Goal: Task Accomplishment & Management: Complete application form

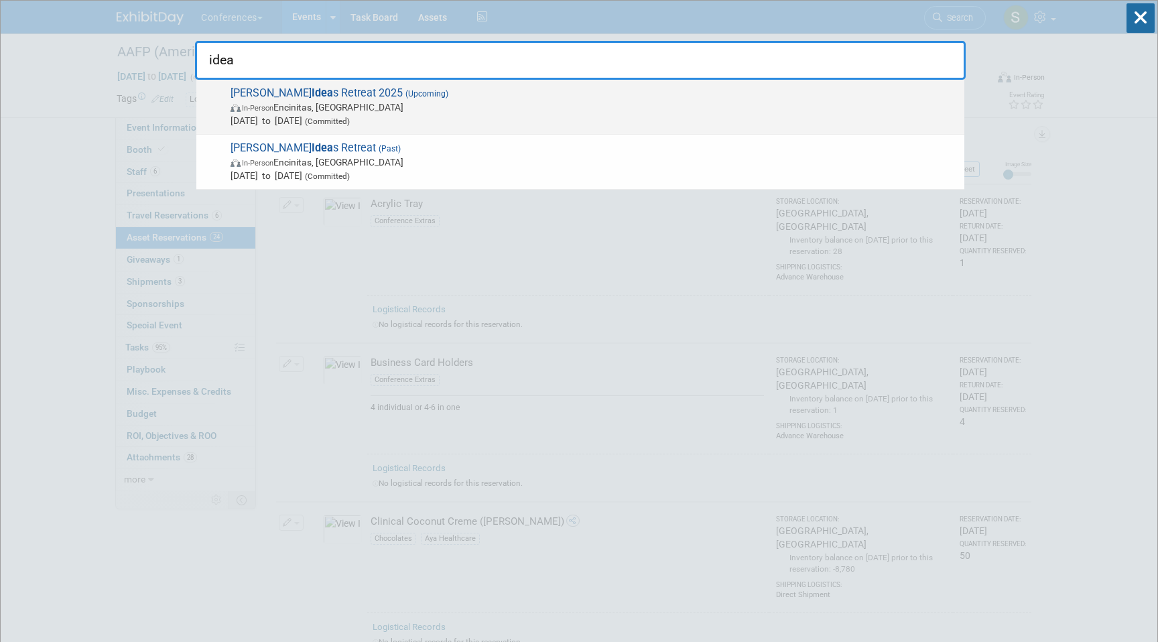
click at [447, 98] on span "Aya Idea s Retreat 2025 (Upcoming) In-Person Encinitas, CA Sep 8, 2025 to Sep 1…" at bounding box center [592, 106] width 731 height 41
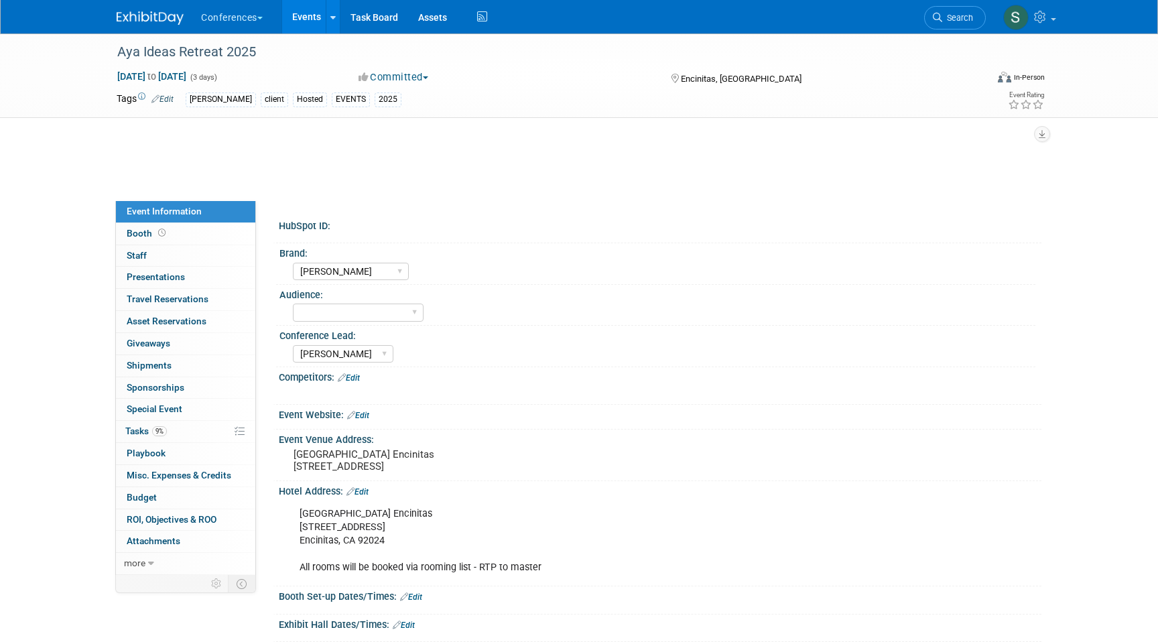
select select "[PERSON_NAME]"
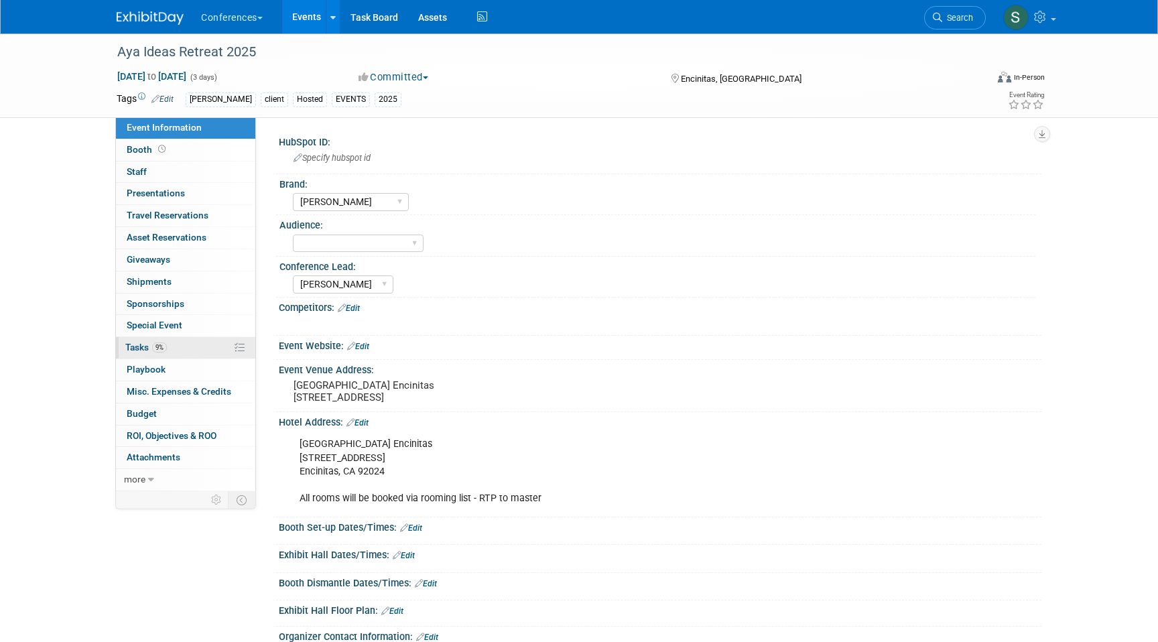
click at [178, 347] on link "9% Tasks 9%" at bounding box center [185, 347] width 139 height 21
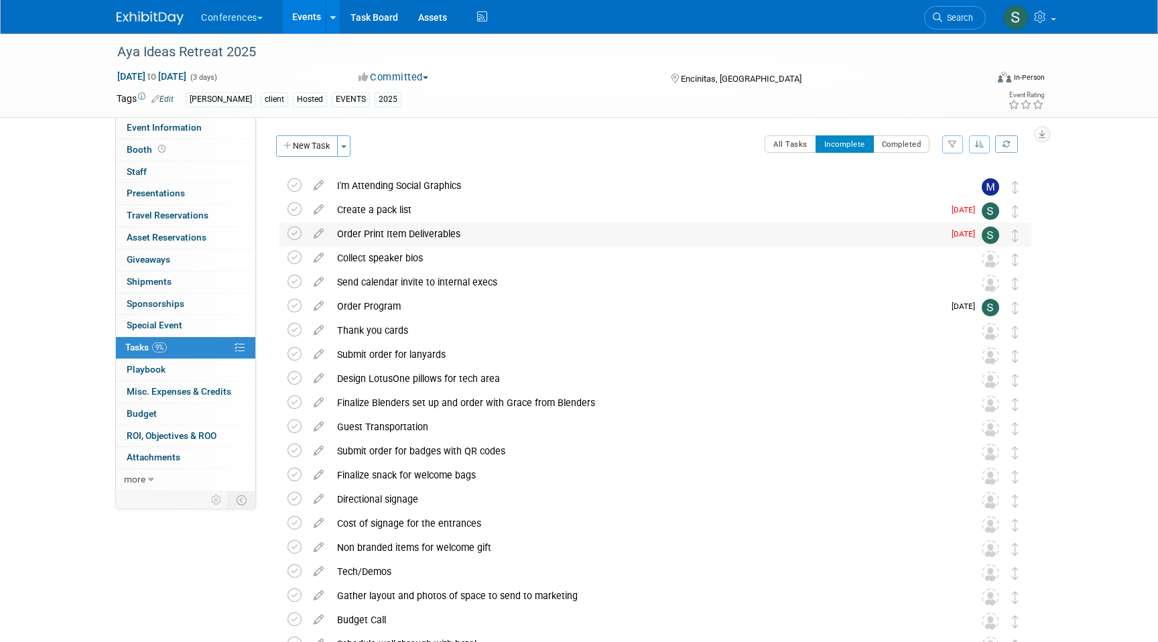
click at [439, 233] on div "Order Print Item Deliverables" at bounding box center [636, 234] width 613 height 23
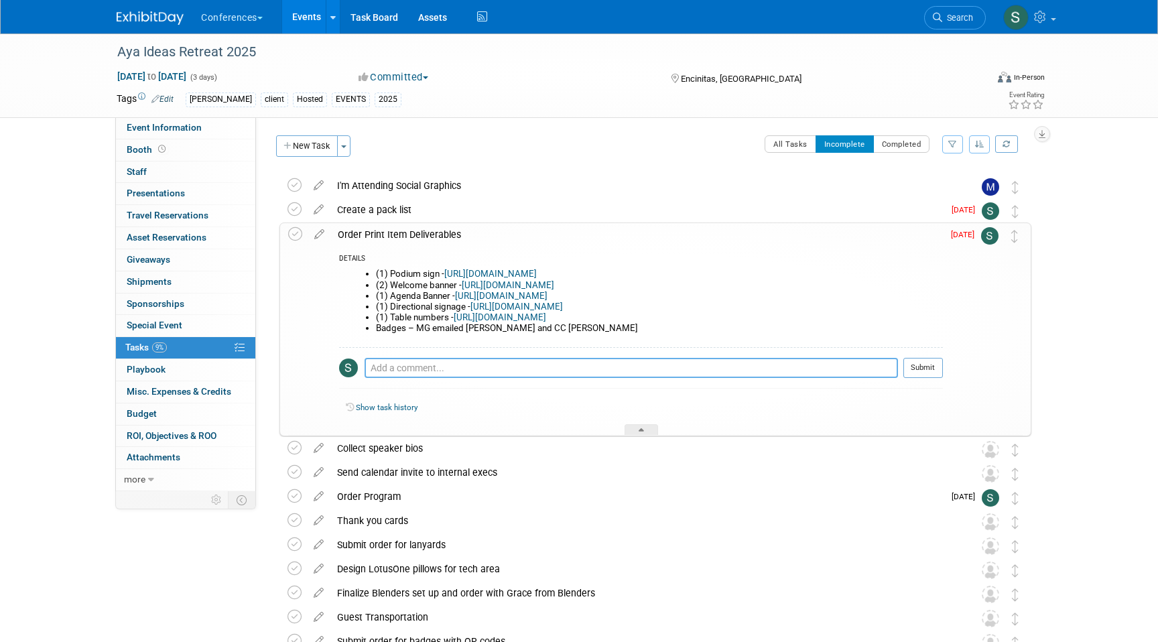
click at [420, 373] on textarea at bounding box center [632, 368] width 534 height 20
type textarea "banners ordered, waiting to order directional signage"
click at [935, 365] on button "Submit" at bounding box center [924, 368] width 40 height 20
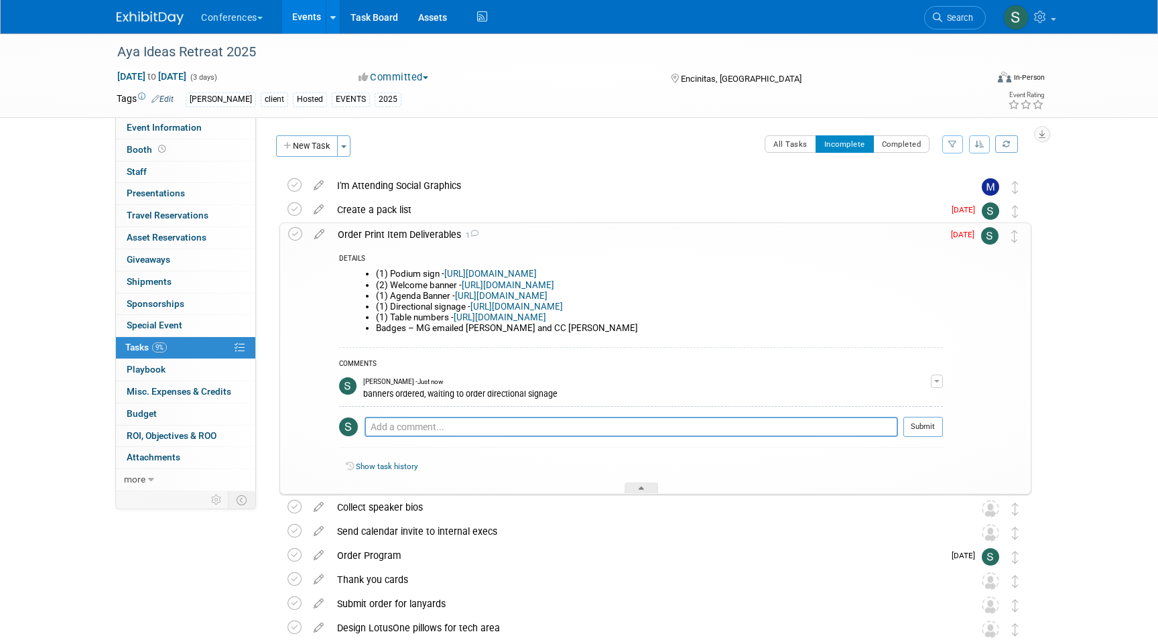
click at [353, 230] on div "Order Print Item Deliverables 1" at bounding box center [637, 234] width 612 height 23
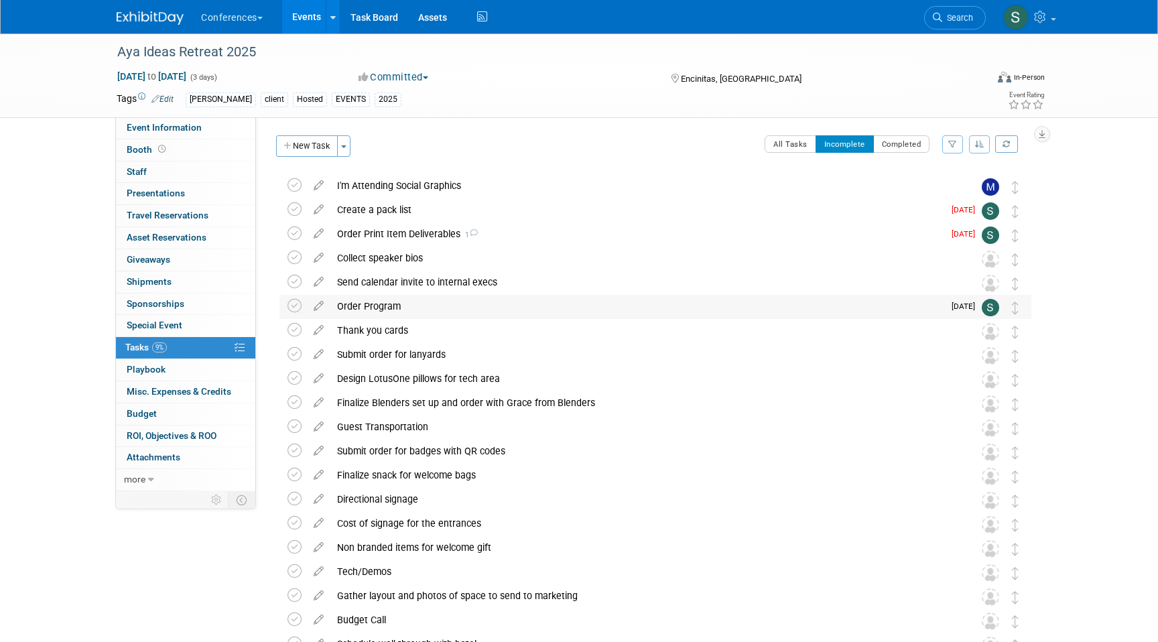
click at [413, 306] on div "Order Program" at bounding box center [636, 306] width 613 height 23
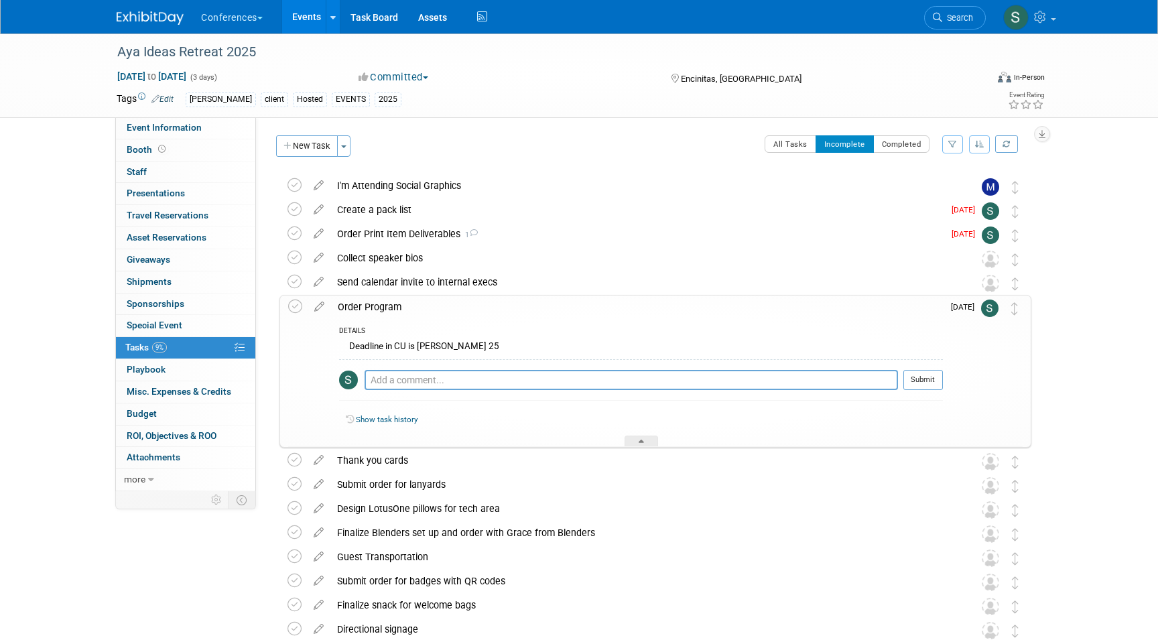
click at [413, 306] on div "Order Program" at bounding box center [637, 307] width 612 height 23
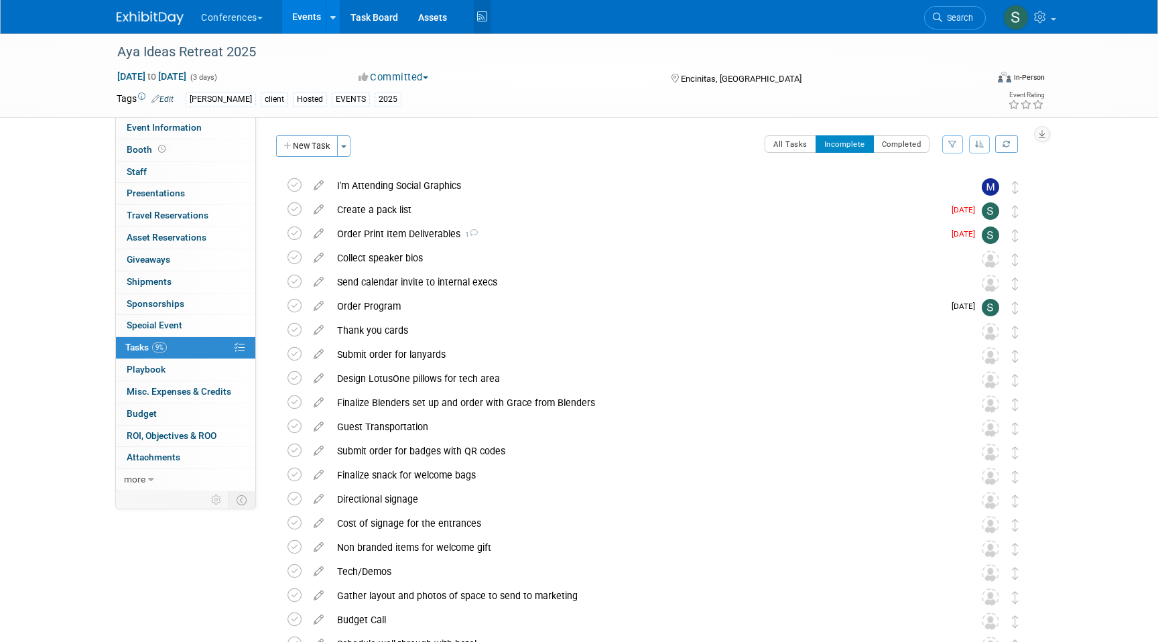
click at [484, 25] on icon at bounding box center [482, 17] width 17 height 21
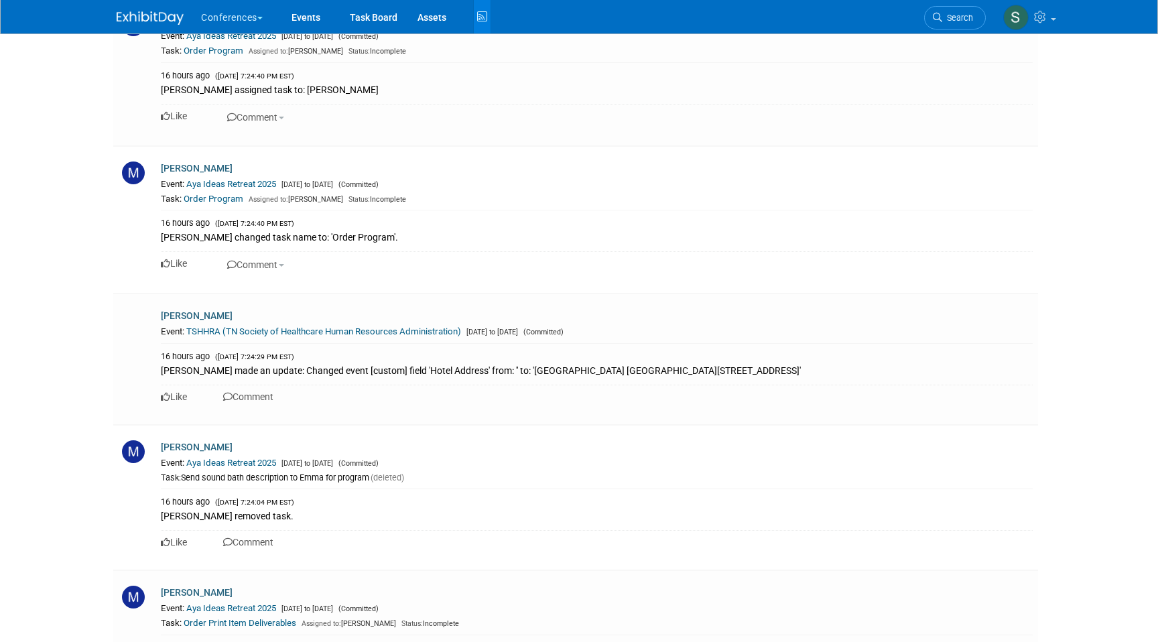
scroll to position [7030, 0]
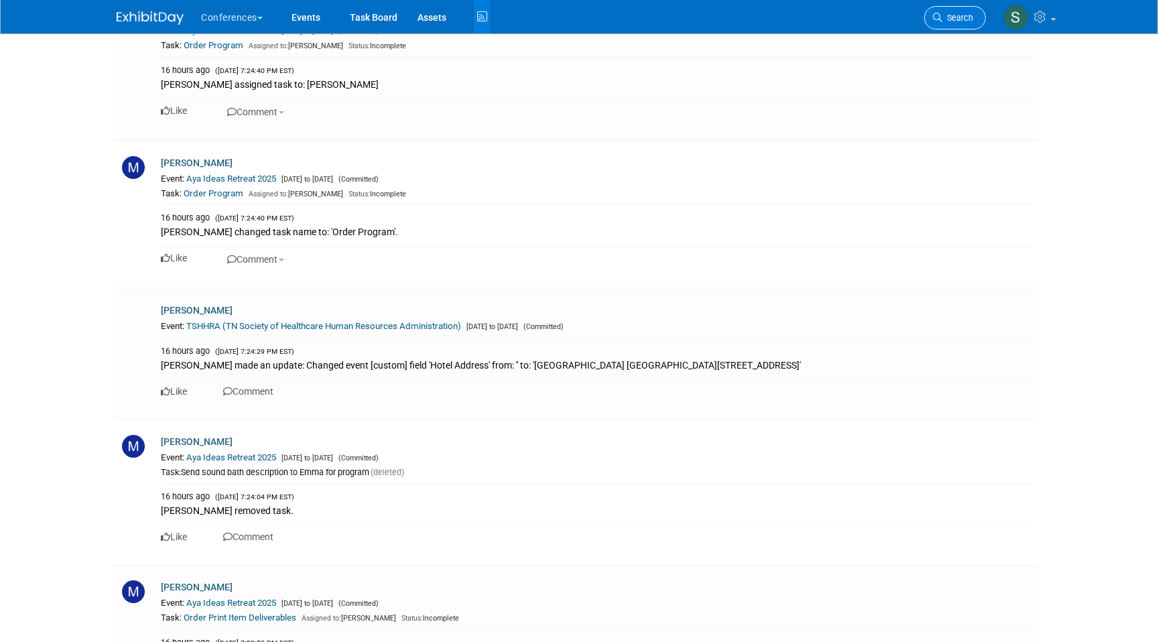
click at [960, 17] on span "Search" at bounding box center [958, 18] width 31 height 10
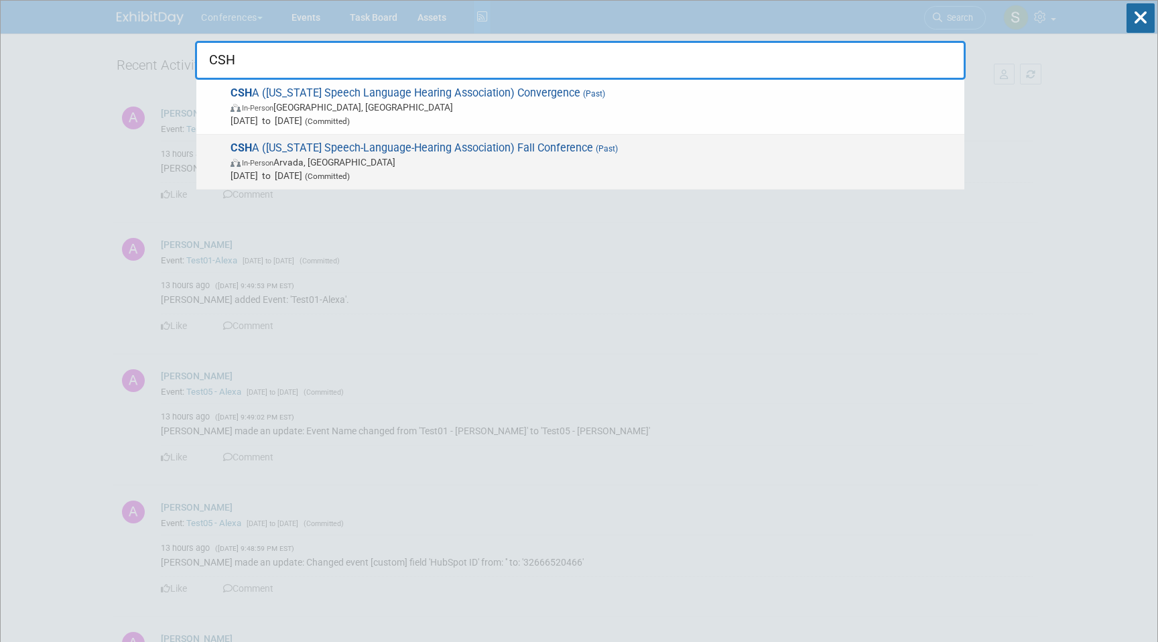
type input "CSH"
click at [347, 166] on span "In-Person Arvada, CO" at bounding box center [594, 162] width 727 height 13
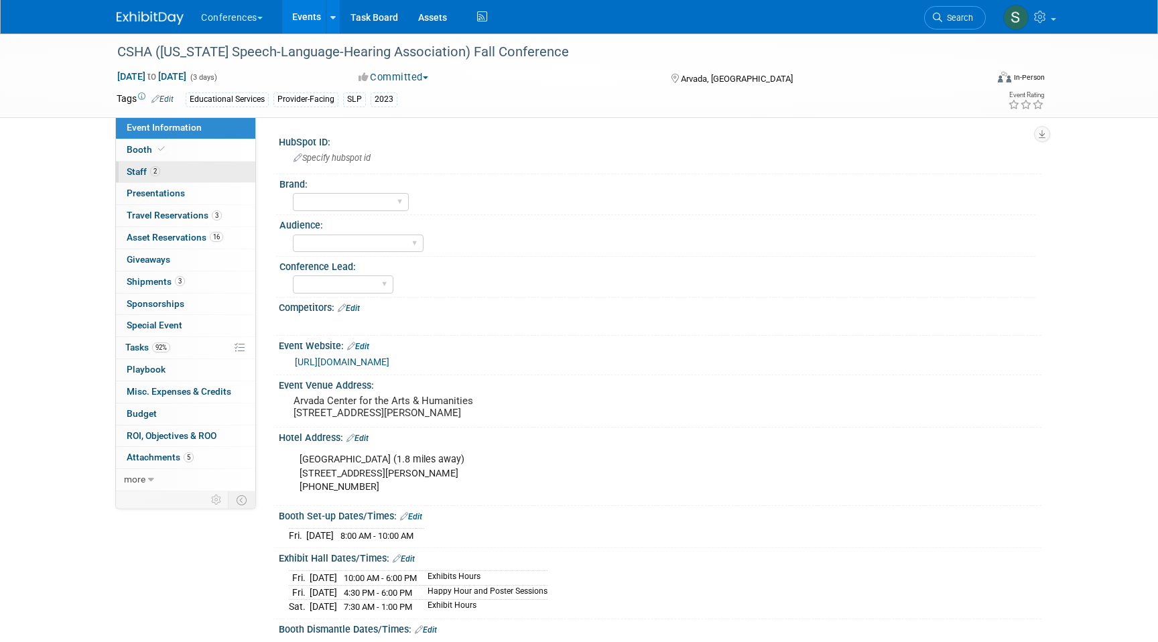
click at [212, 171] on link "2 Staff 2" at bounding box center [185, 172] width 139 height 21
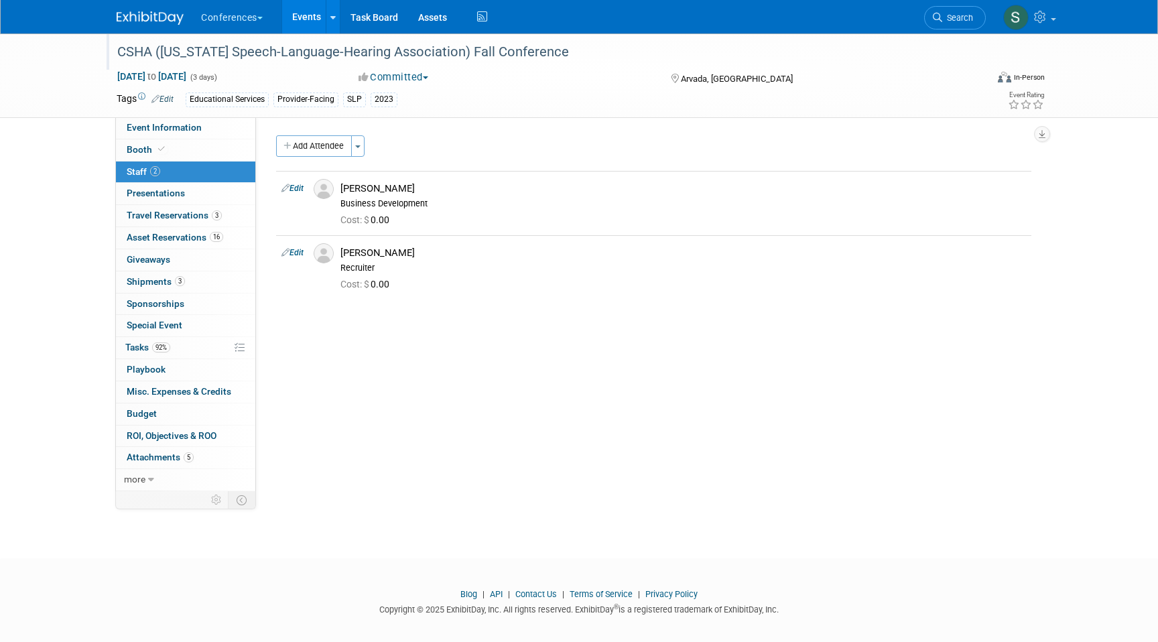
click at [318, 46] on div "CSHA (Colorado Speech-Language-Hearing Association) Fall Conference" at bounding box center [539, 52] width 853 height 24
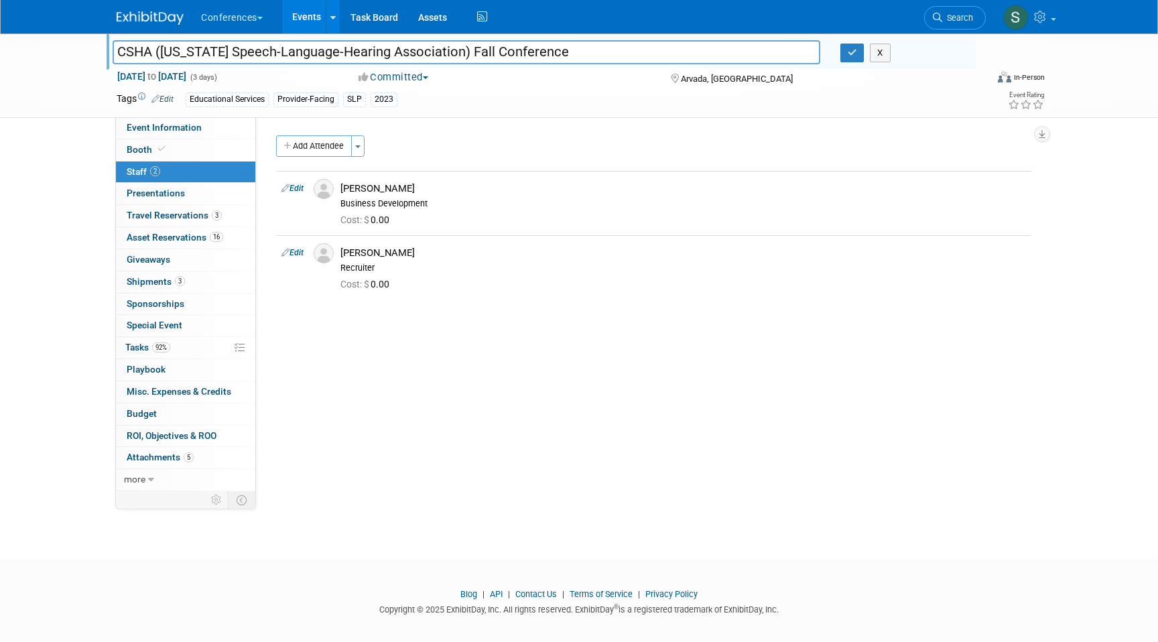
click at [318, 46] on input "CSHA (Colorado Speech-Language-Hearing Association) Fall Conference" at bounding box center [467, 51] width 708 height 23
click at [853, 56] on icon "button" at bounding box center [852, 52] width 9 height 9
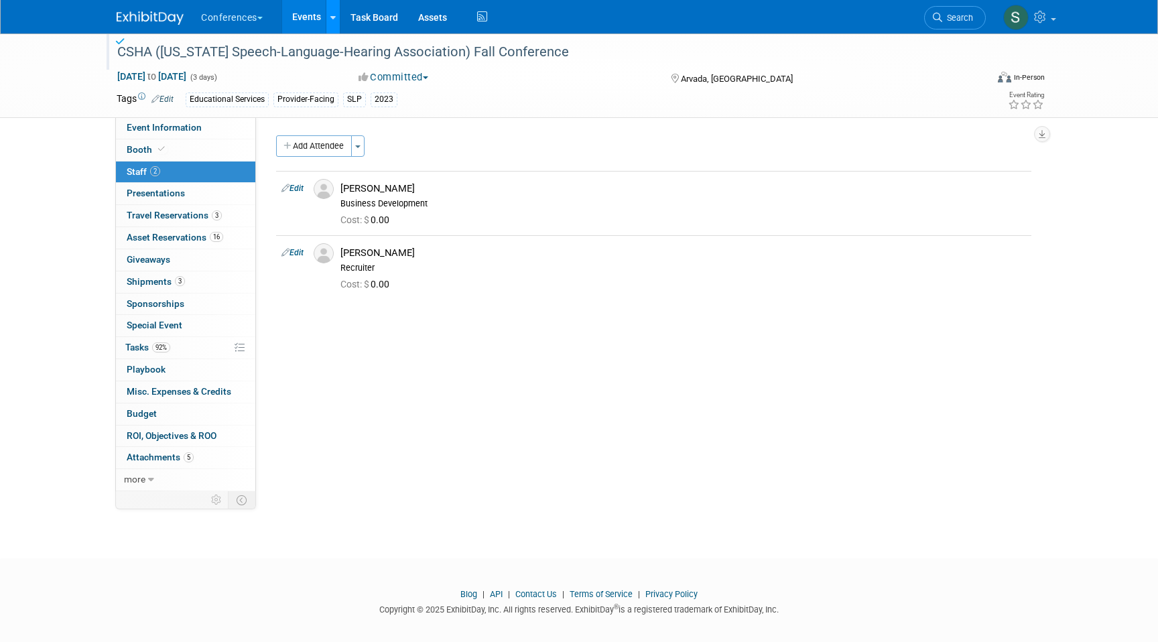
click at [332, 26] on link at bounding box center [333, 17] width 14 height 34
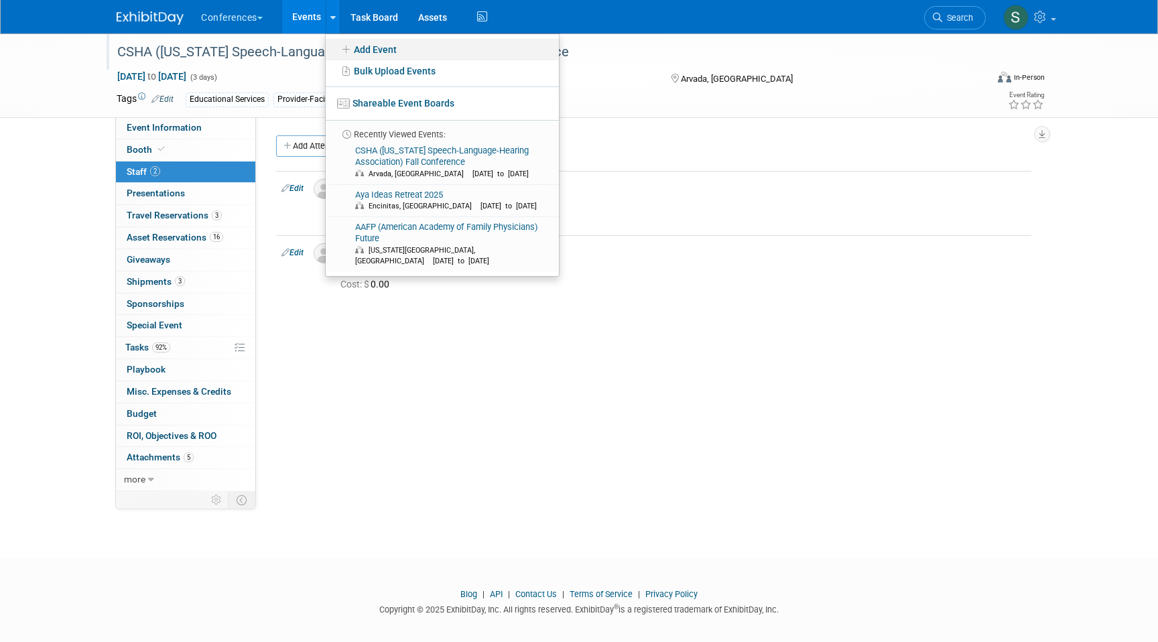
click at [353, 50] on icon at bounding box center [346, 49] width 15 height 9
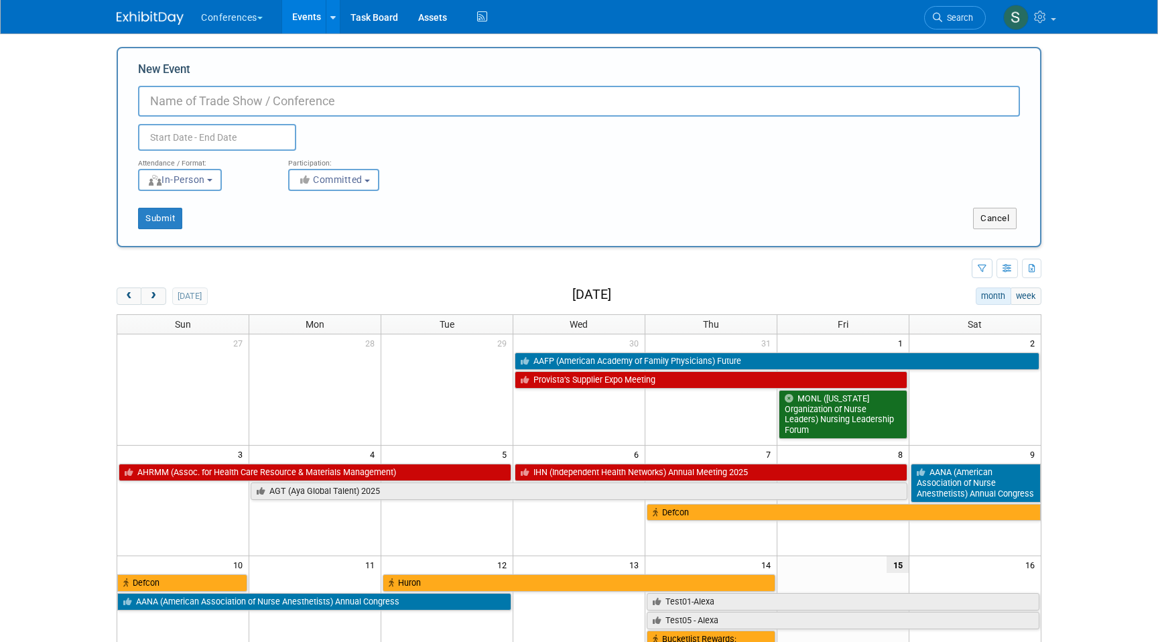
click at [310, 89] on input "New Event" at bounding box center [579, 101] width 882 height 31
paste input "CSHA (Colorado Speech-Language-Hearing Association) Fall Conference"
type input "CSHA ([US_STATE] Speech-Language-Hearing Association) Fall Conference"
click at [194, 138] on input "text" at bounding box center [217, 137] width 158 height 27
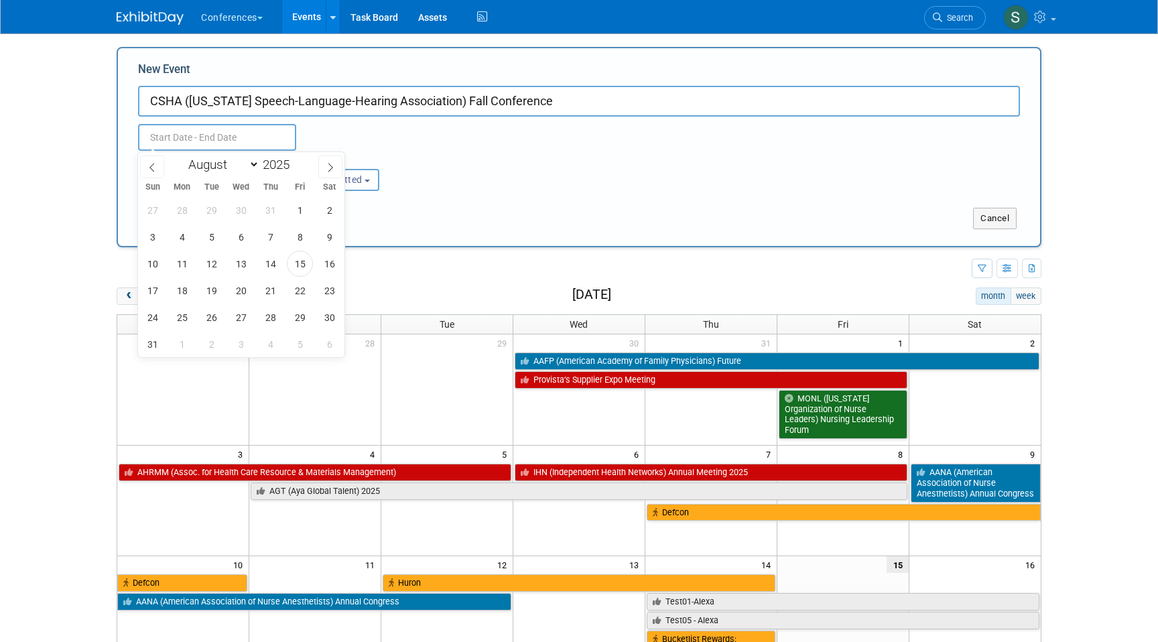
click at [318, 178] on div "Sun Mon Tue Wed Thu Fri Sat" at bounding box center [241, 187] width 206 height 19
click at [322, 166] on span at bounding box center [330, 167] width 24 height 23
click at [151, 164] on icon at bounding box center [151, 167] width 9 height 9
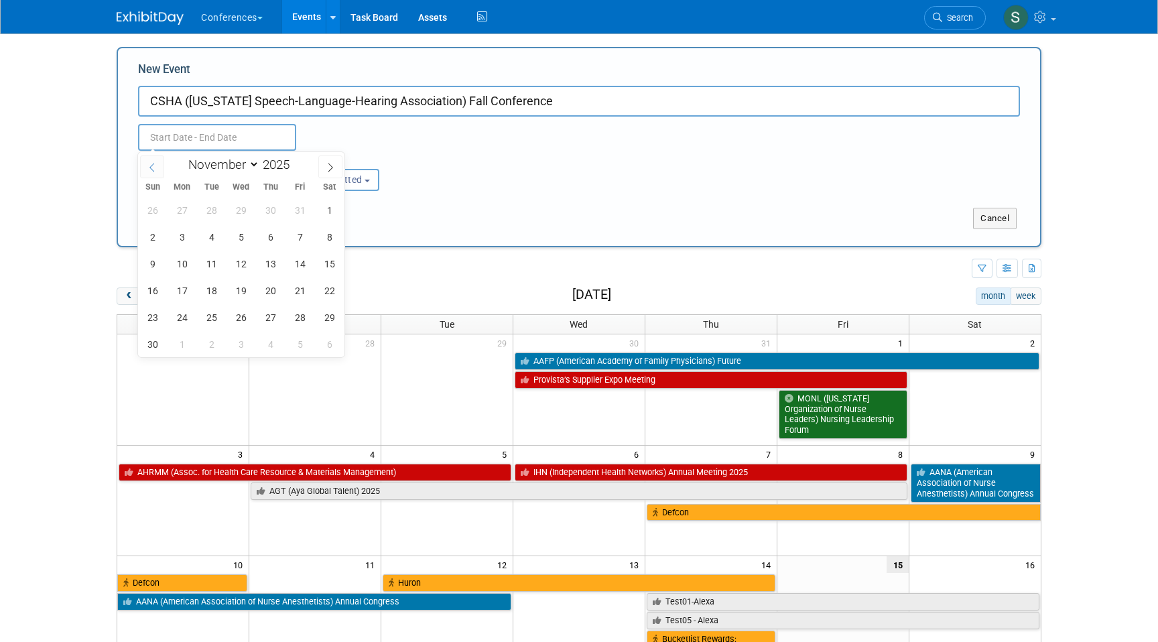
select select "9"
click at [307, 215] on span "3" at bounding box center [300, 210] width 26 height 26
click at [323, 210] on span "4" at bounding box center [329, 210] width 26 height 26
type input "[DATE] to [DATE]"
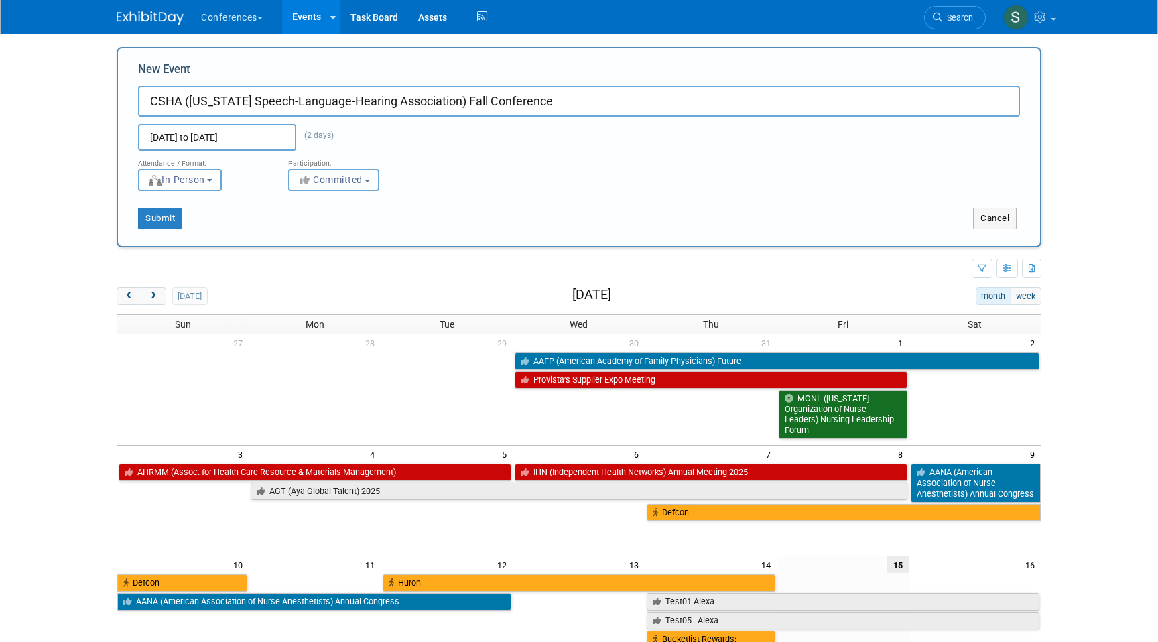
click at [351, 186] on button "Committed" at bounding box center [333, 180] width 91 height 22
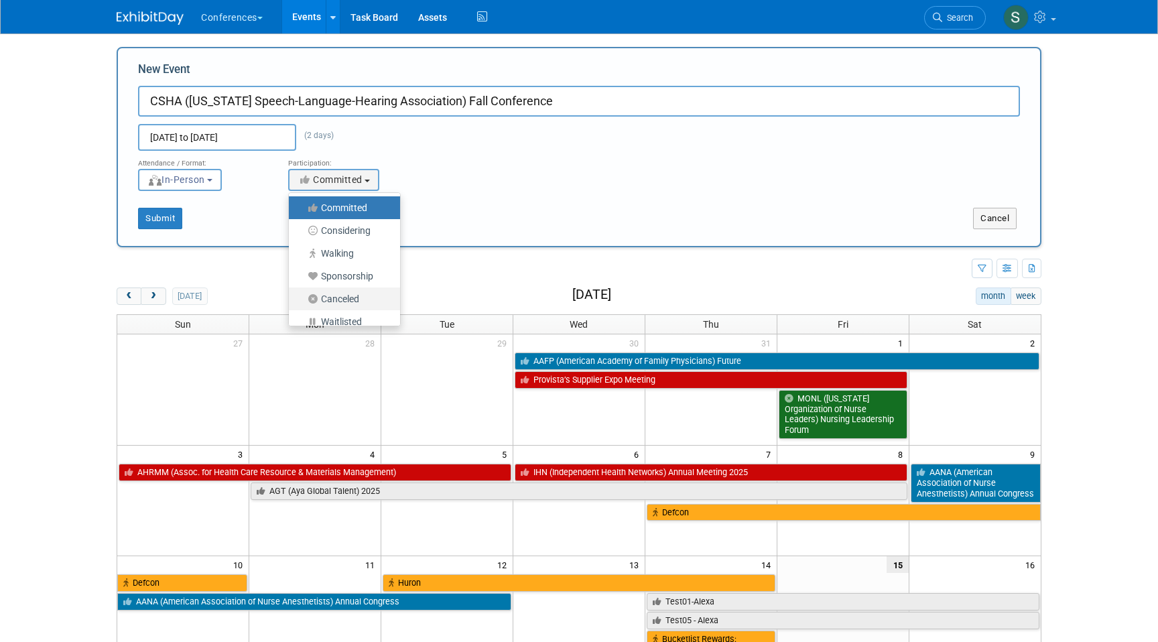
click at [372, 297] on label "Canceled" at bounding box center [341, 298] width 91 height 17
click at [301, 297] on input "Canceled" at bounding box center [296, 299] width 9 height 9
select select "103"
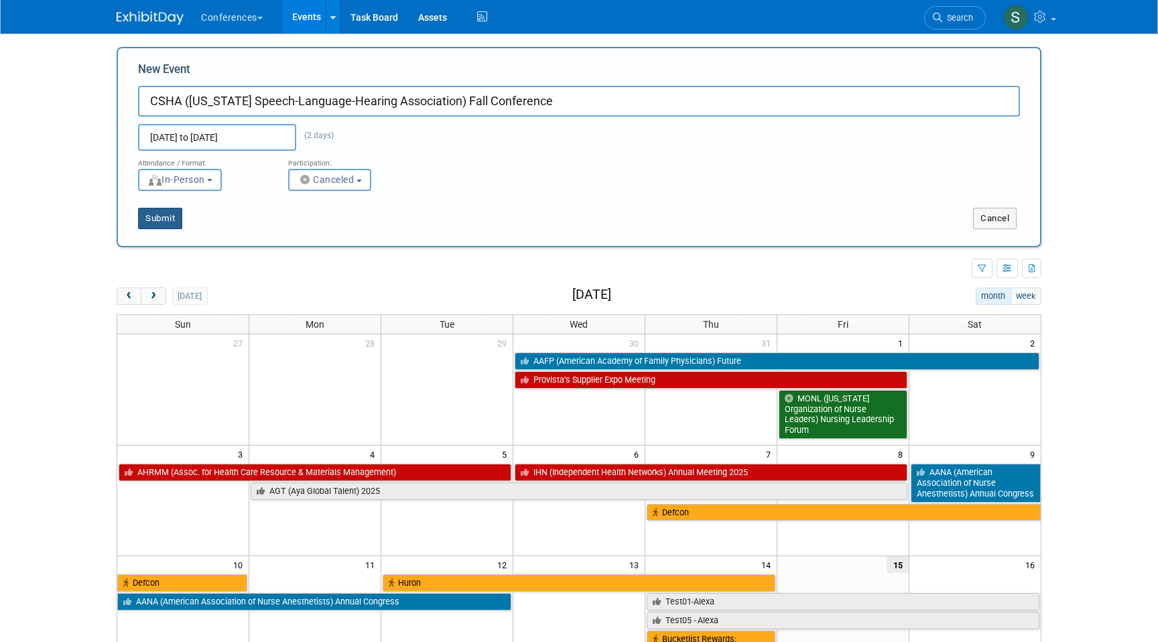
click at [164, 211] on button "Submit" at bounding box center [160, 218] width 44 height 21
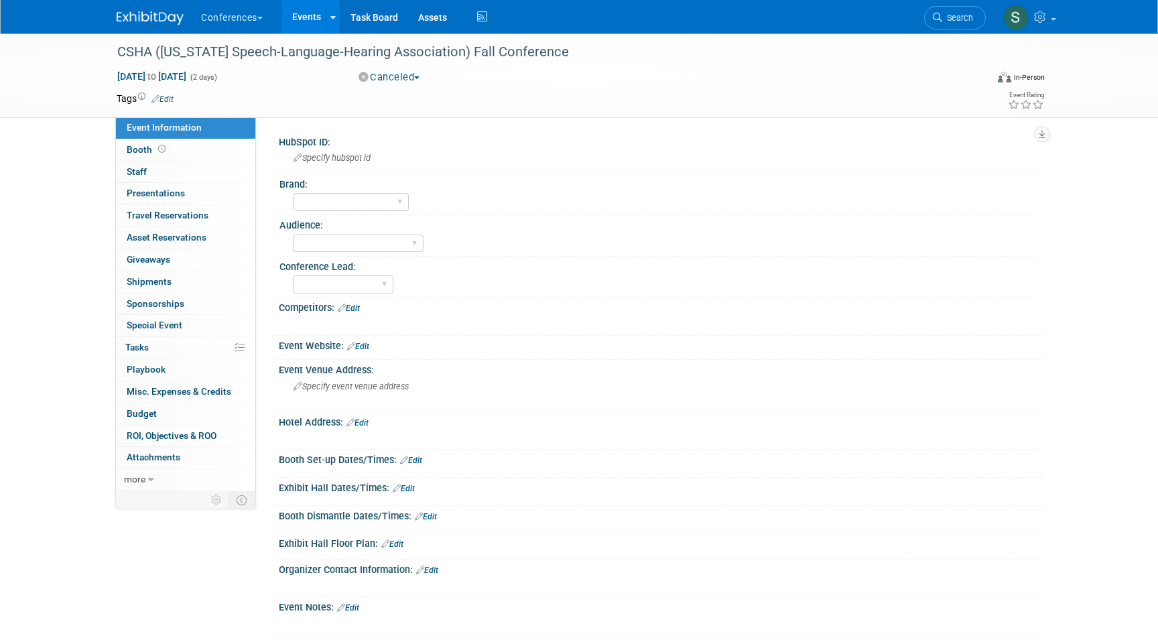
click at [387, 81] on button "Canceled" at bounding box center [390, 77] width 72 height 14
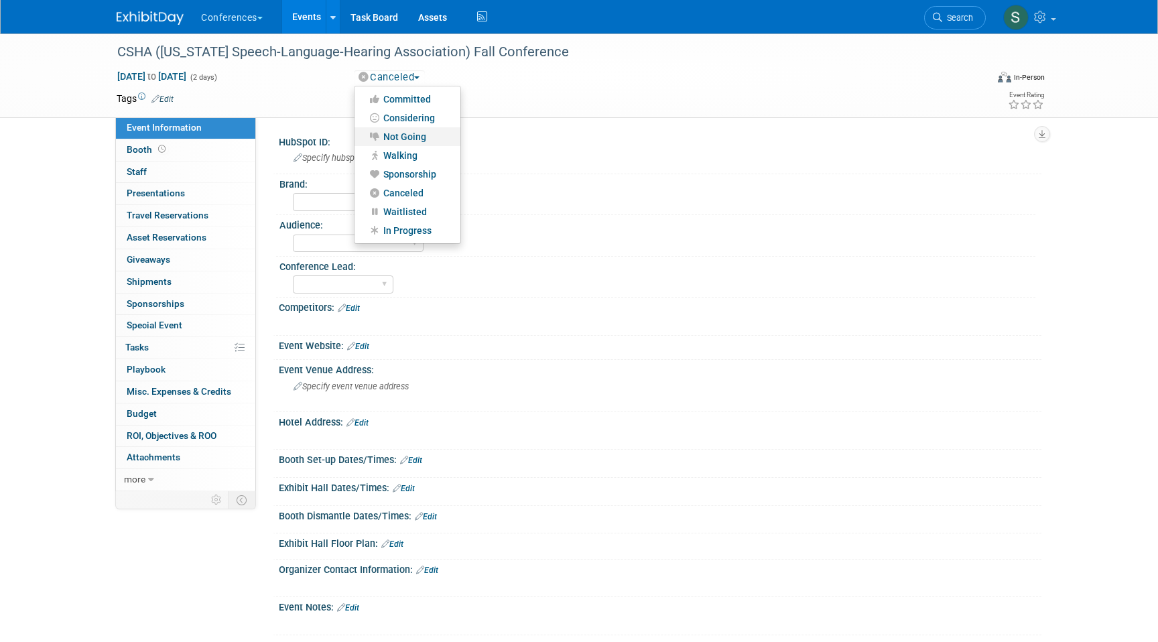
click at [398, 131] on link "Not Going" at bounding box center [408, 136] width 106 height 19
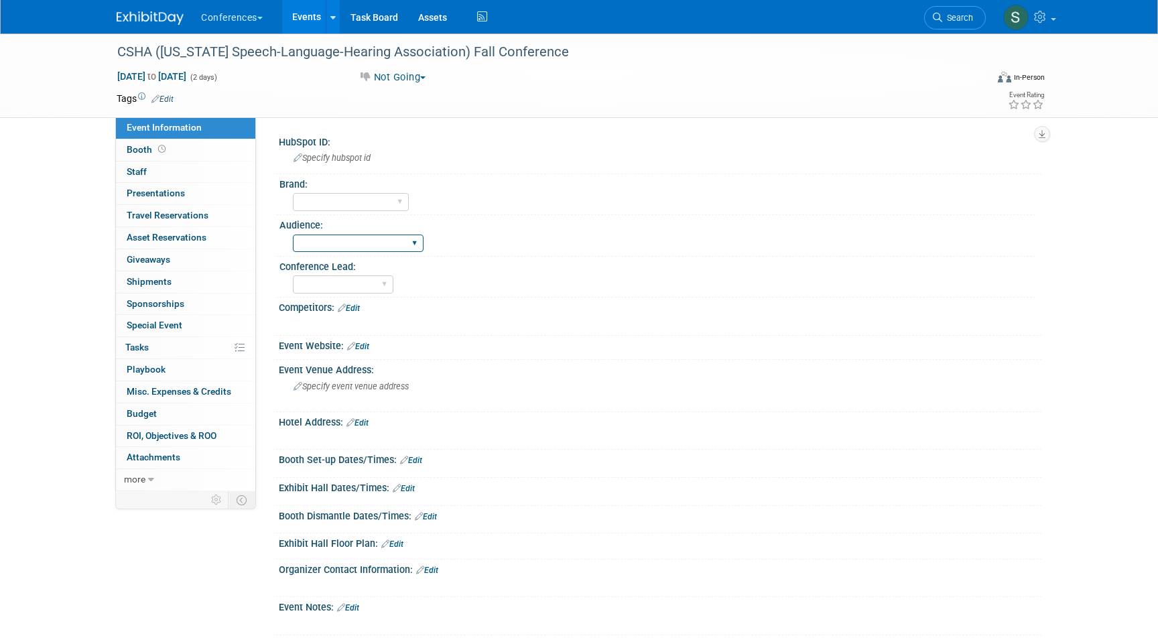
scroll to position [11, 0]
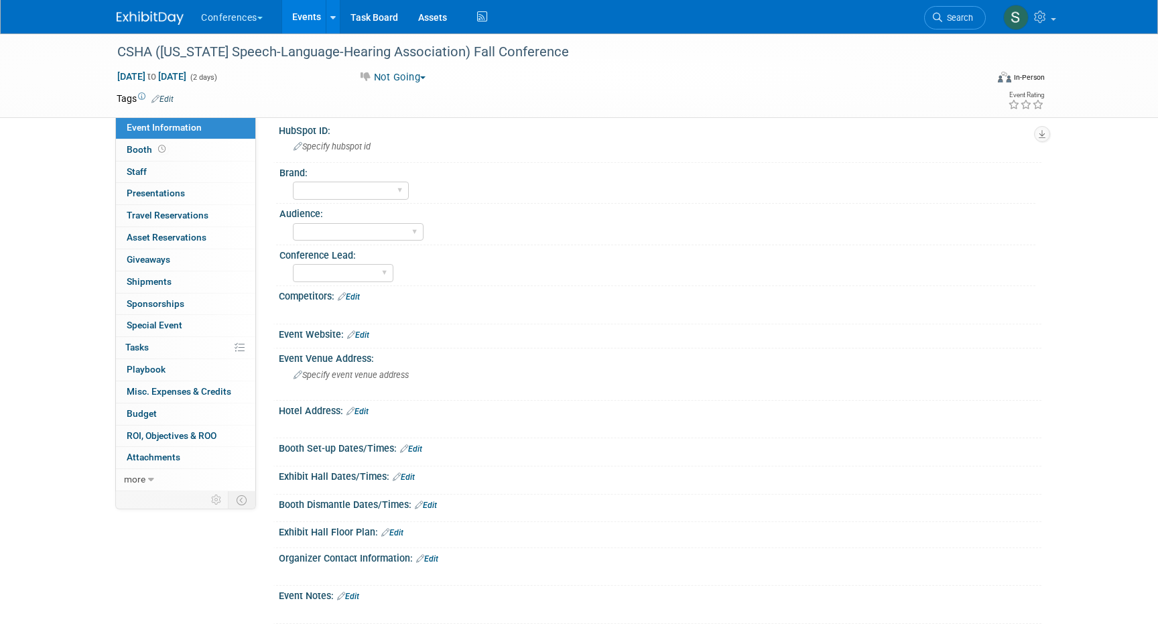
click at [359, 338] on link "Edit" at bounding box center [358, 334] width 22 height 9
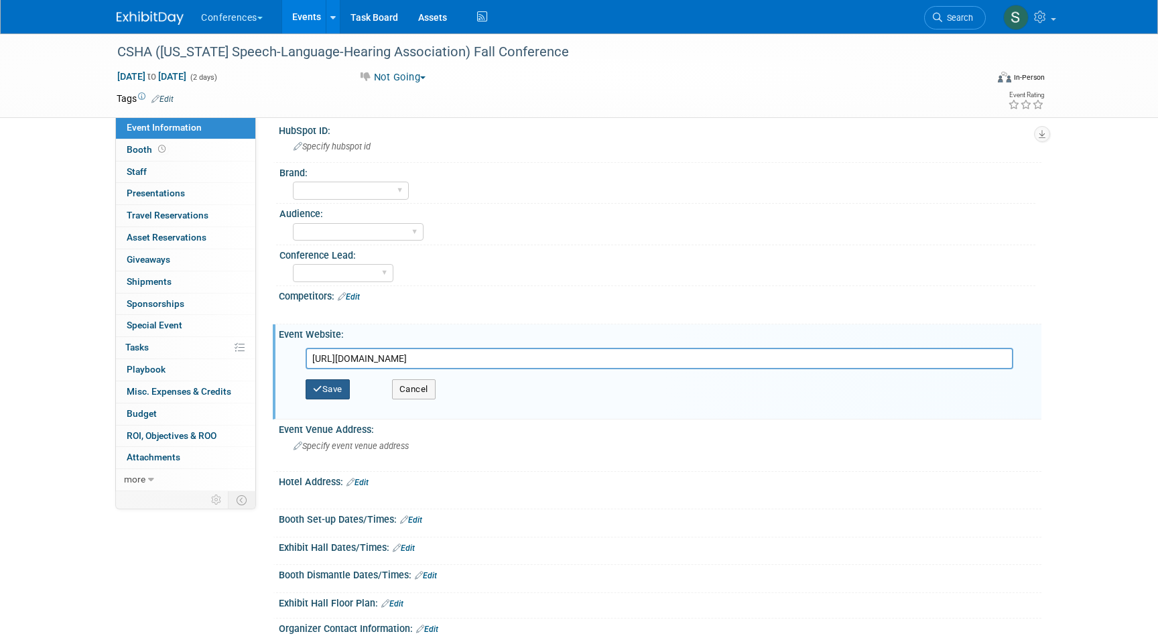
type input "[URL][DOMAIN_NAME]"
click at [343, 386] on button "Save" at bounding box center [328, 389] width 44 height 20
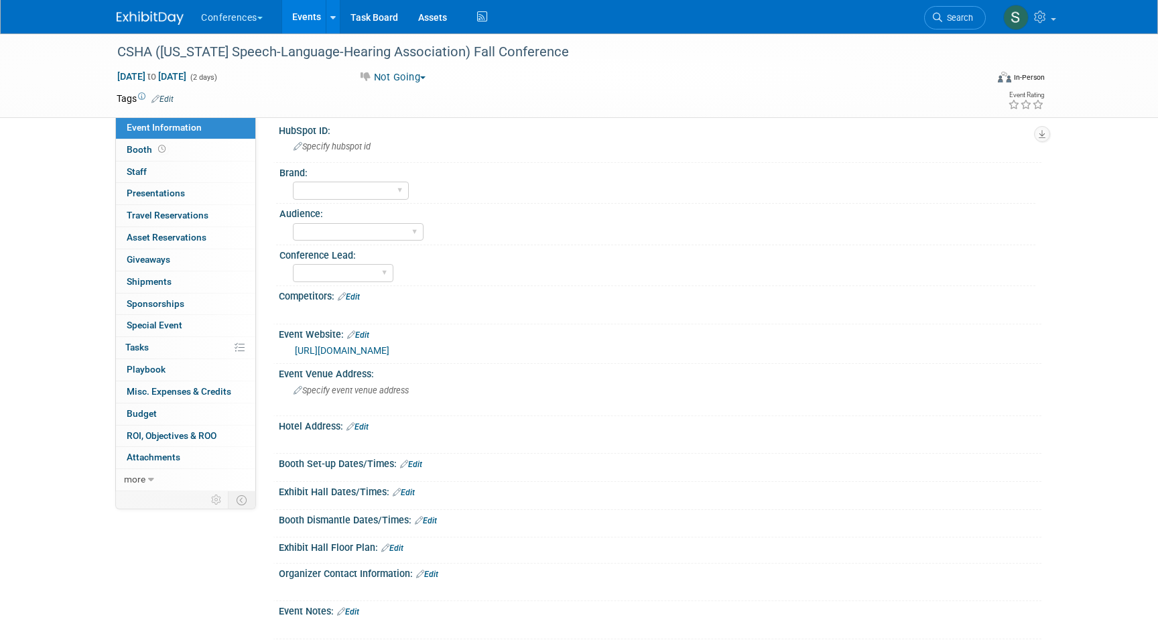
click at [351, 298] on link "Edit" at bounding box center [349, 296] width 22 height 9
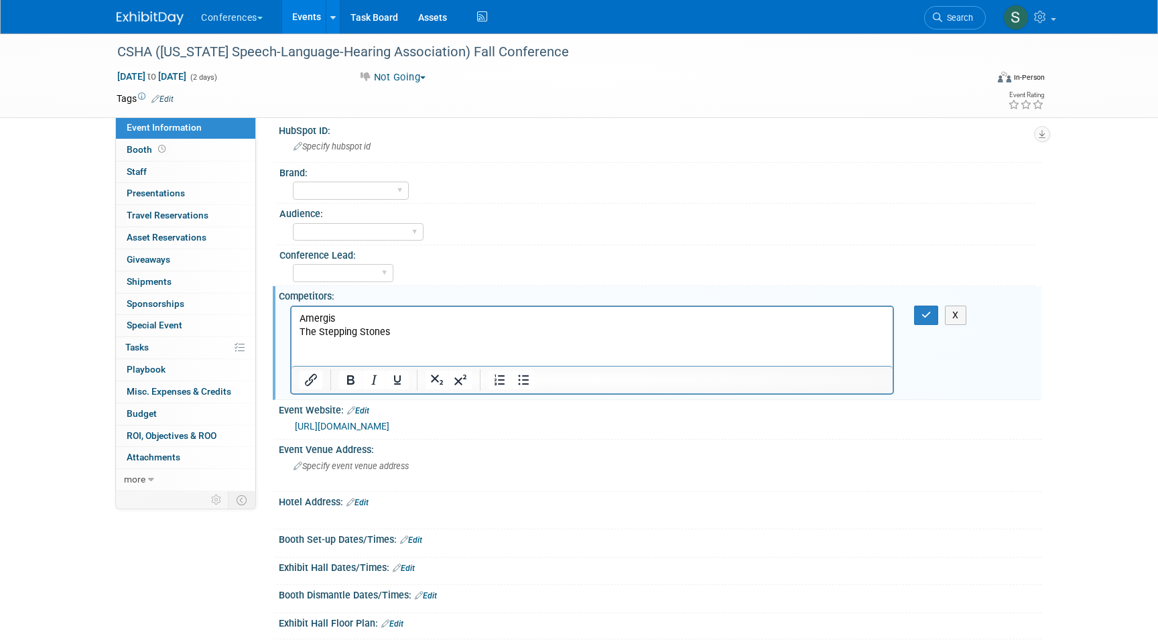
scroll to position [0, 0]
click at [930, 317] on icon "button" at bounding box center [927, 314] width 10 height 9
